Goal: Find specific page/section: Find specific page/section

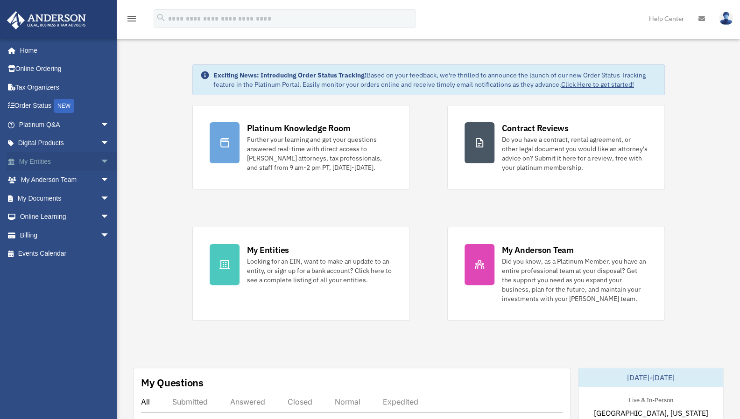
click at [100, 162] on span "arrow_drop_down" at bounding box center [109, 161] width 19 height 19
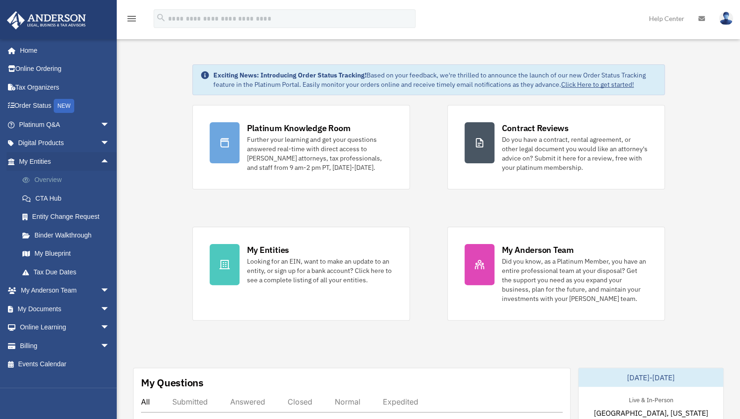
click at [53, 180] on link "Overview" at bounding box center [68, 180] width 111 height 19
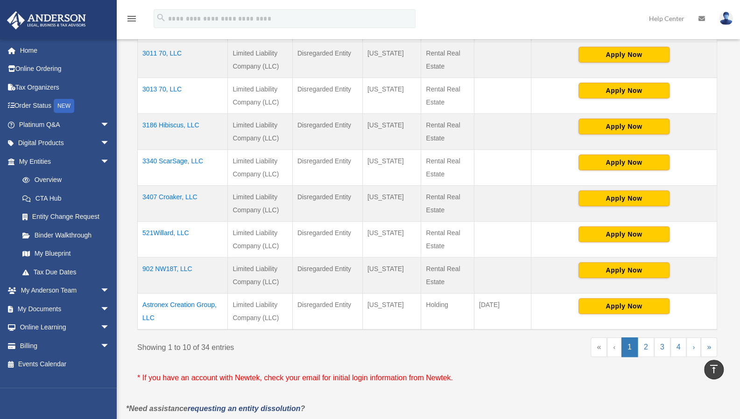
scroll to position [309, 0]
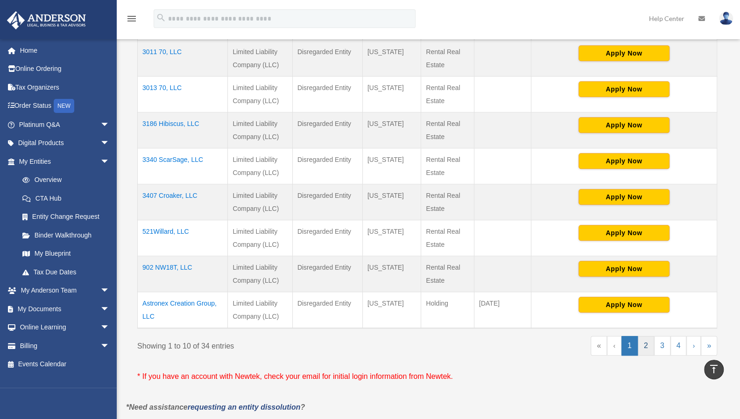
click at [648, 345] on link "2" at bounding box center [646, 346] width 16 height 20
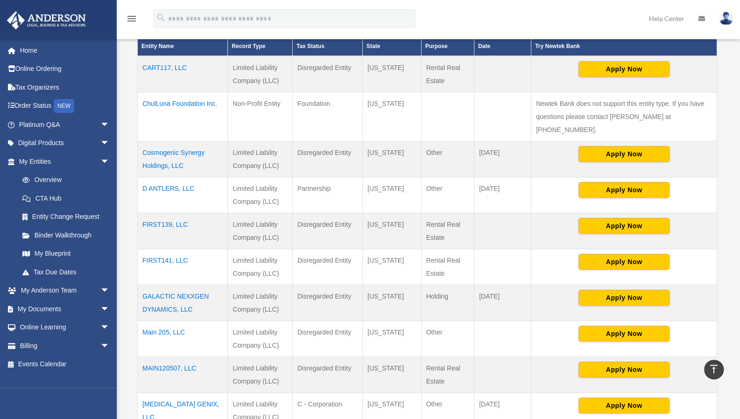
scroll to position [206, 0]
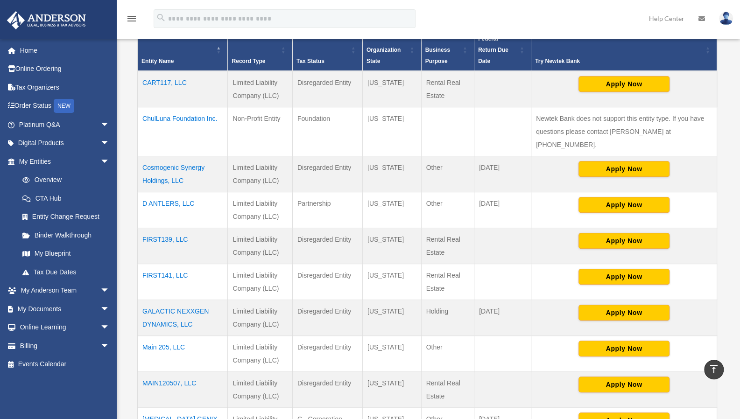
click at [175, 85] on td "CART117, LLC" at bounding box center [183, 89] width 90 height 36
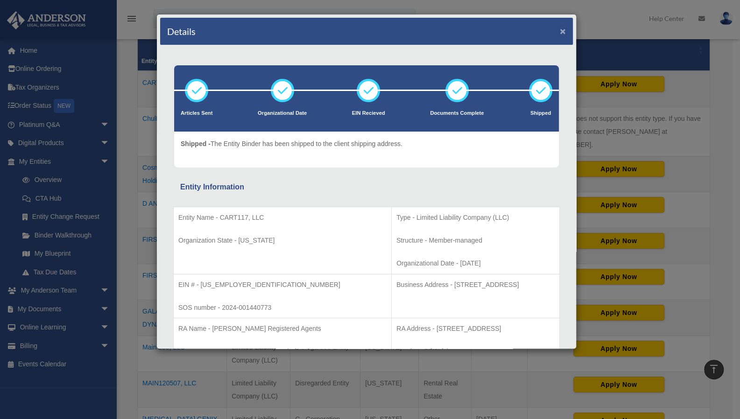
click at [560, 34] on button "×" at bounding box center [563, 31] width 6 height 10
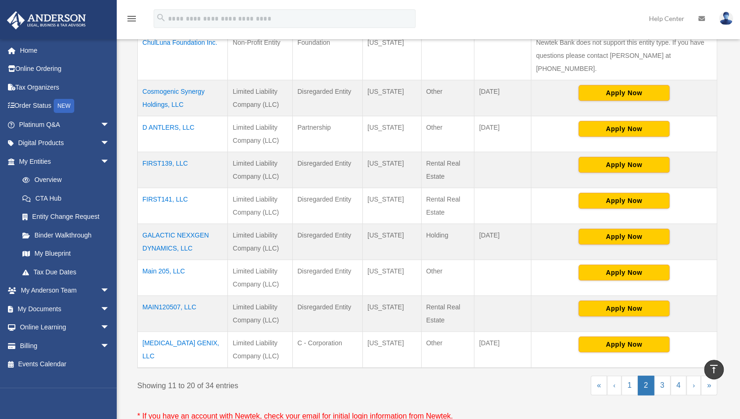
scroll to position [294, 0]
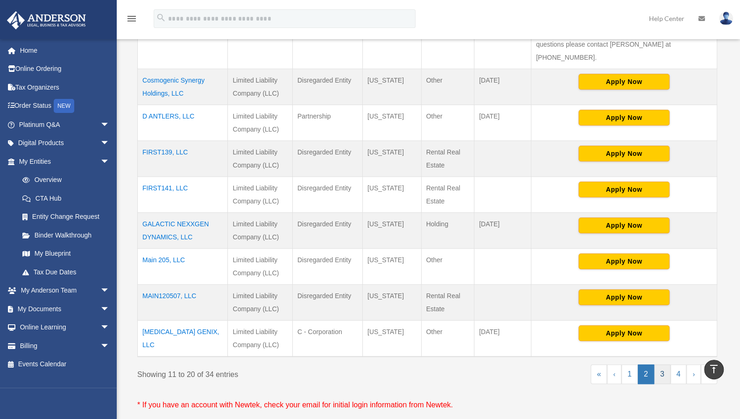
click at [665, 365] on link "3" at bounding box center [662, 375] width 16 height 20
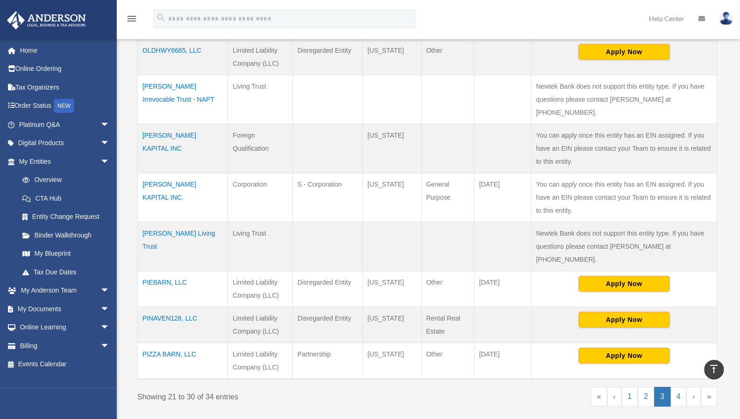
scroll to position [316, 0]
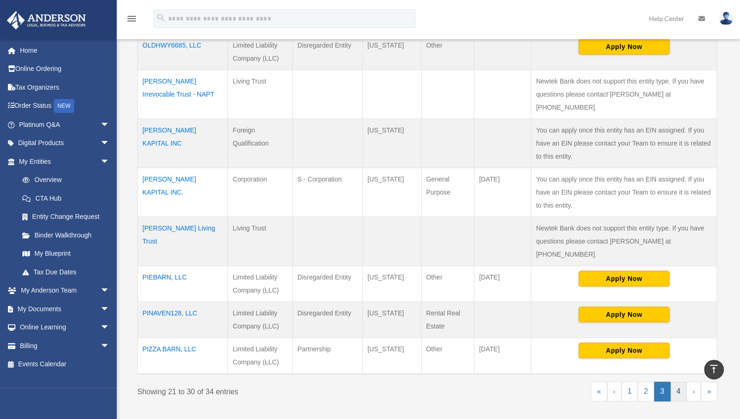
click at [678, 382] on link "4" at bounding box center [678, 392] width 16 height 20
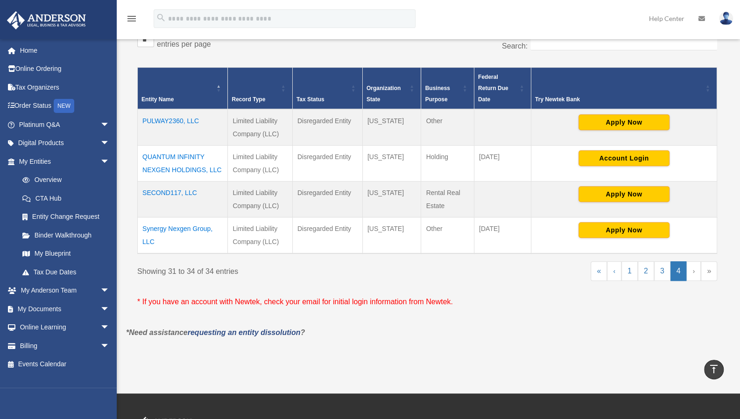
scroll to position [168, 0]
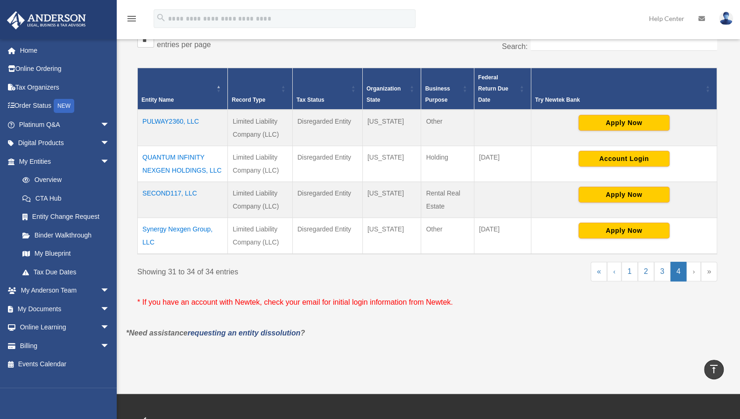
click at [182, 193] on td "SECOND117, LLC" at bounding box center [183, 200] width 90 height 36
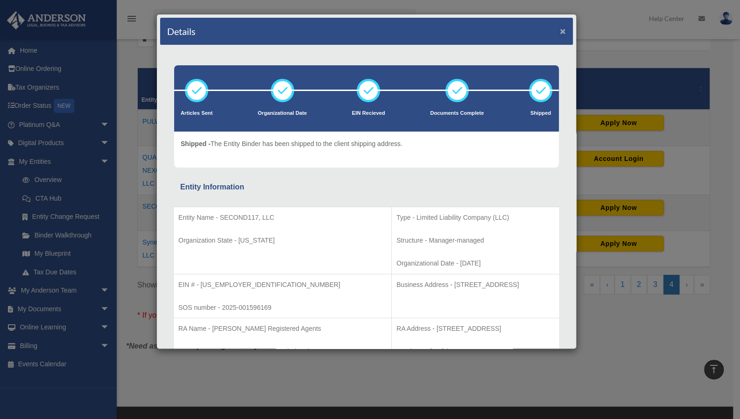
click at [560, 31] on button "×" at bounding box center [563, 31] width 6 height 10
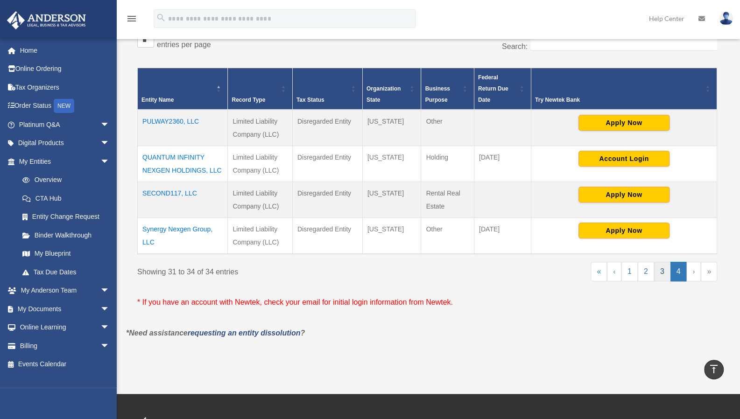
click at [659, 272] on link "3" at bounding box center [662, 272] width 16 height 20
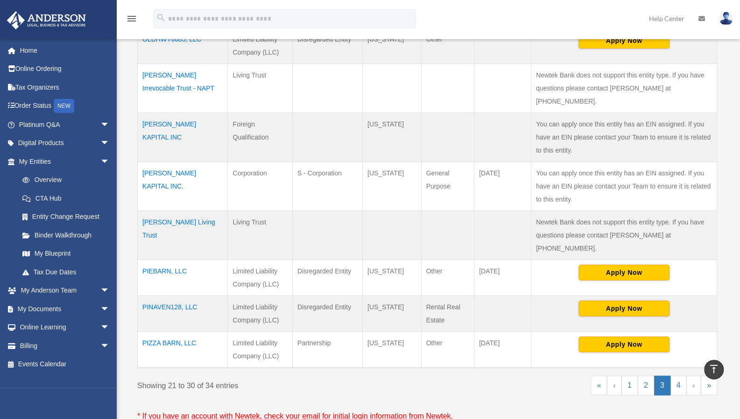
scroll to position [329, 0]
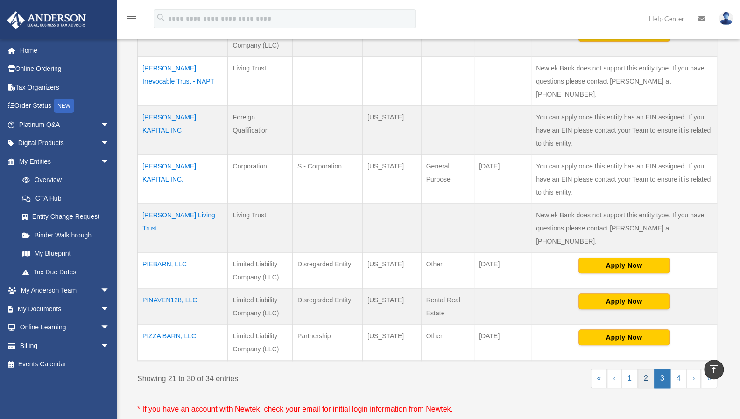
click at [645, 369] on link "2" at bounding box center [646, 379] width 16 height 20
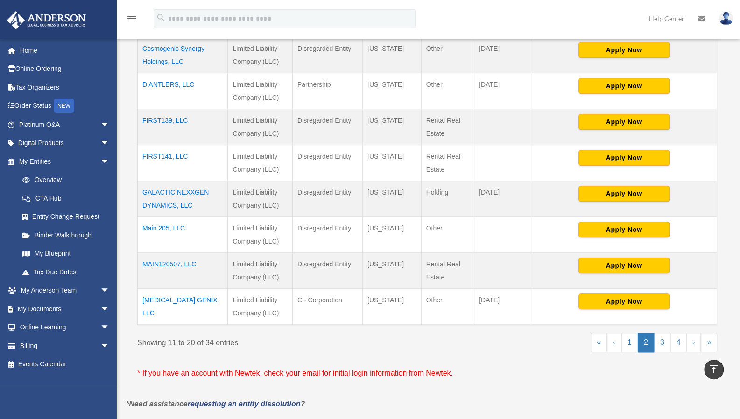
scroll to position [325, 0]
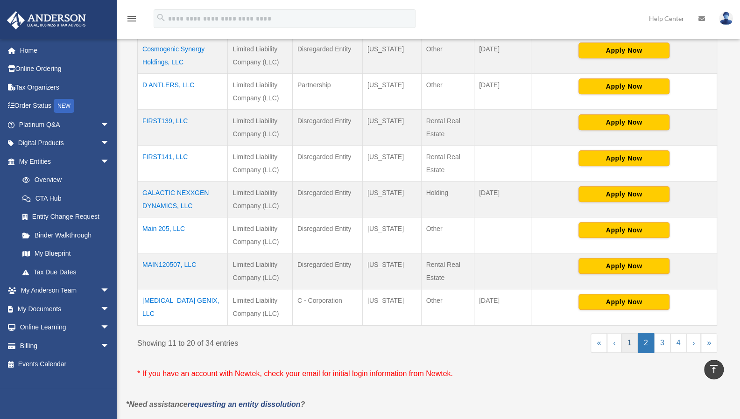
click at [629, 333] on link "1" at bounding box center [629, 343] width 16 height 20
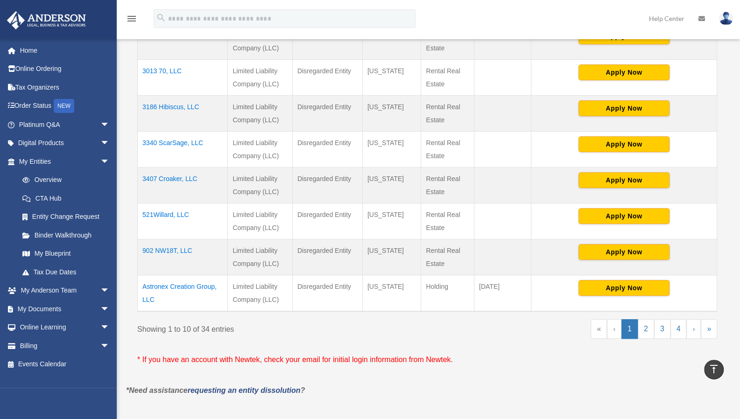
scroll to position [326, 0]
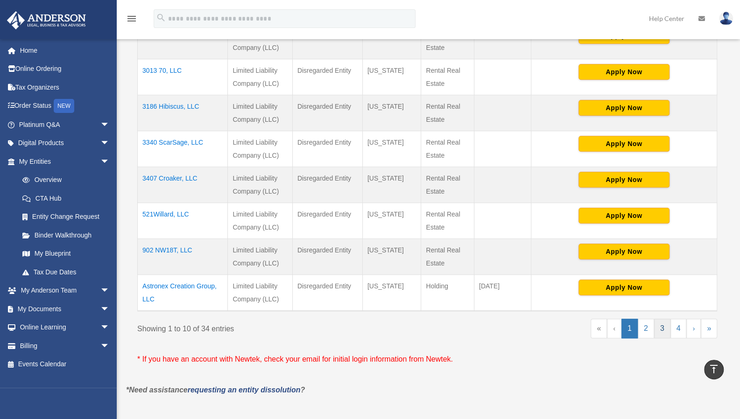
click at [662, 327] on link "3" at bounding box center [662, 329] width 16 height 20
